Goal: Find specific page/section: Find specific page/section

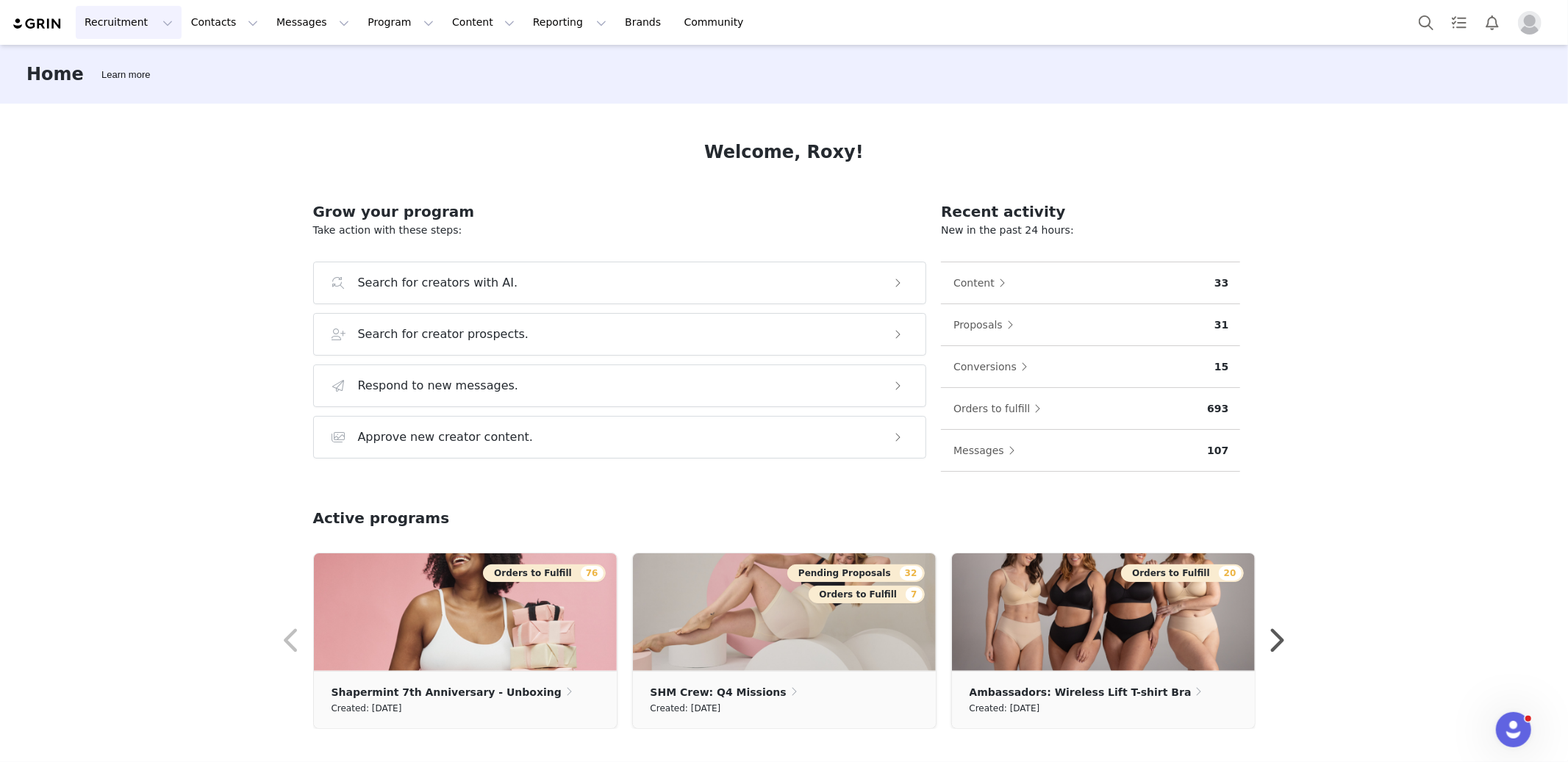
click at [155, 24] on button "Recruitment Recruitment" at bounding box center [128, 22] width 106 height 33
click at [138, 169] on p "AI Creator Search" at bounding box center [133, 173] width 91 height 15
